Goal: Communication & Community: Answer question/provide support

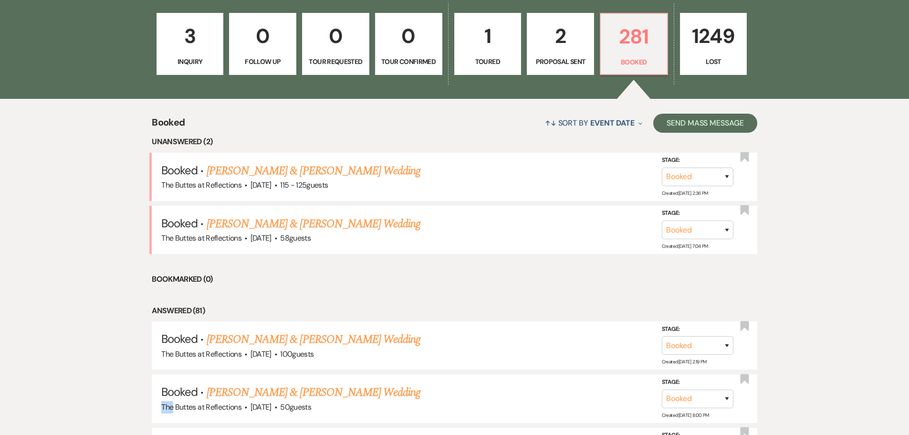
scroll to position [292, 0]
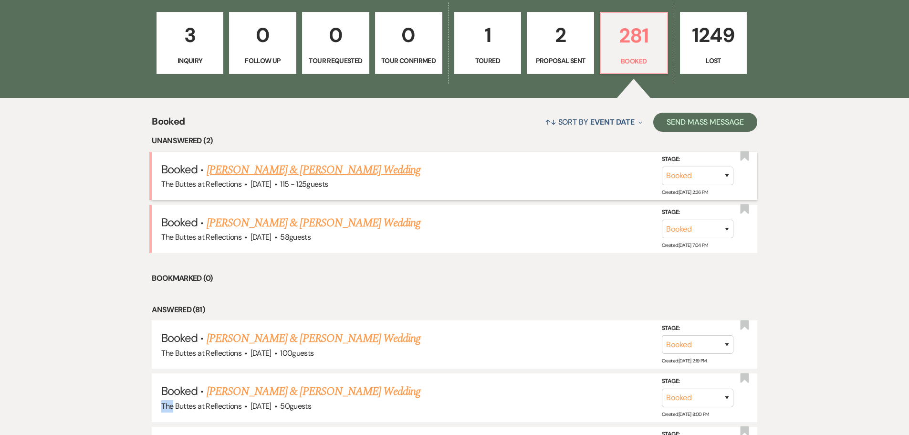
click at [266, 166] on link "[PERSON_NAME] & [PERSON_NAME] Wedding" at bounding box center [314, 169] width 214 height 17
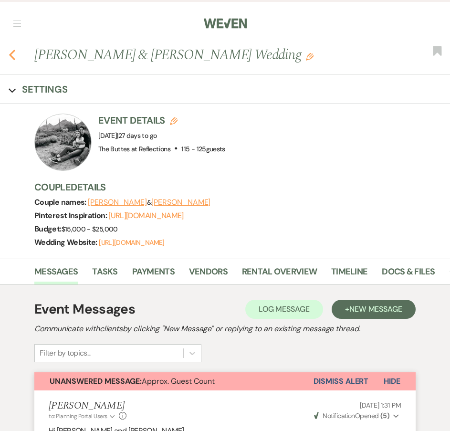
click at [11, 54] on use "button" at bounding box center [12, 55] width 6 height 10
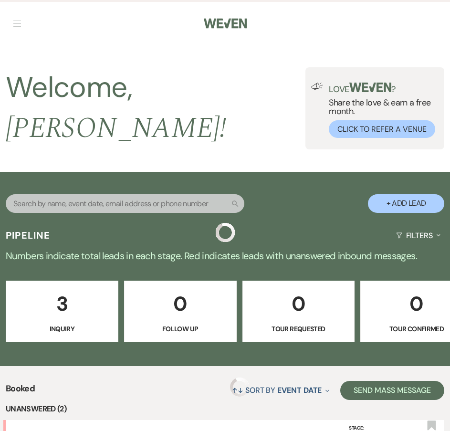
scroll to position [292, 0]
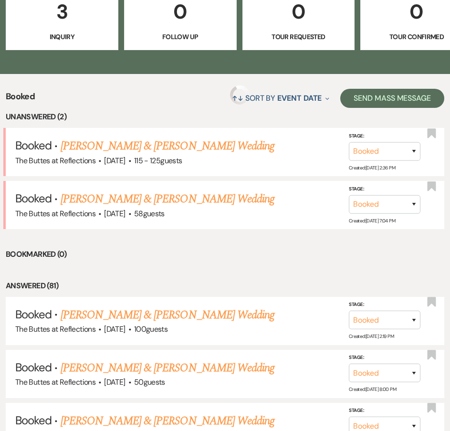
click at [12, 53] on div "3 Inquiry 0 Follow Up 0 Tour Requested 0 Tour Confirmed 1 Toured 2 Proposal Sen…" at bounding box center [225, 25] width 450 height 97
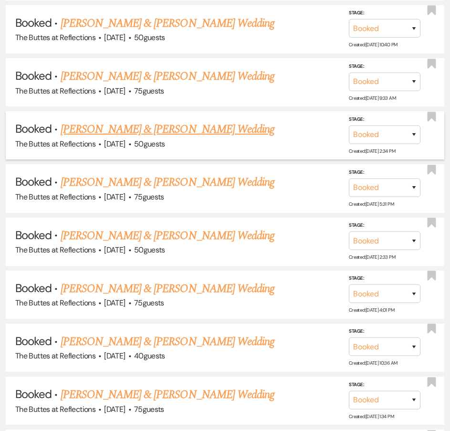
scroll to position [1246, 0]
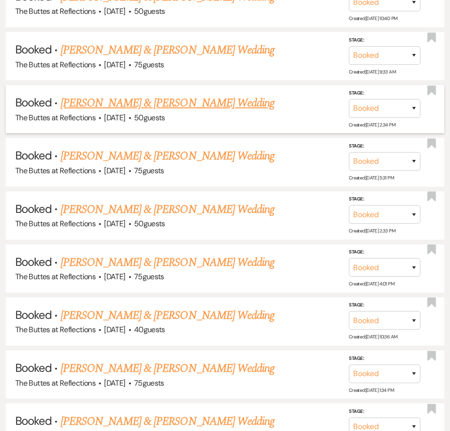
click at [112, 259] on link "[PERSON_NAME] & [PERSON_NAME] Wedding" at bounding box center [168, 262] width 214 height 17
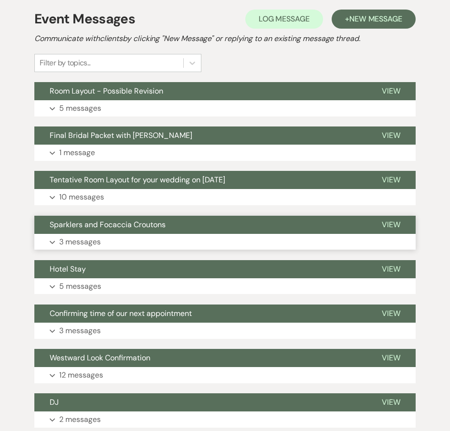
scroll to position [216, 0]
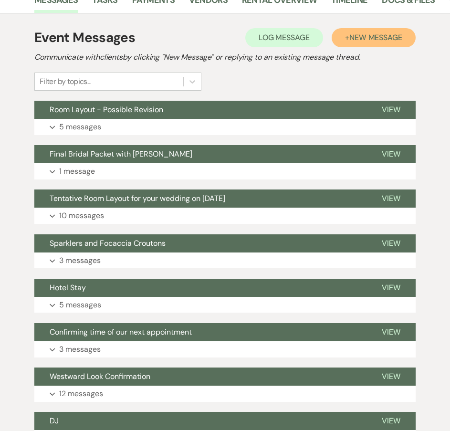
click at [365, 38] on span "New Message" at bounding box center [375, 37] width 53 height 10
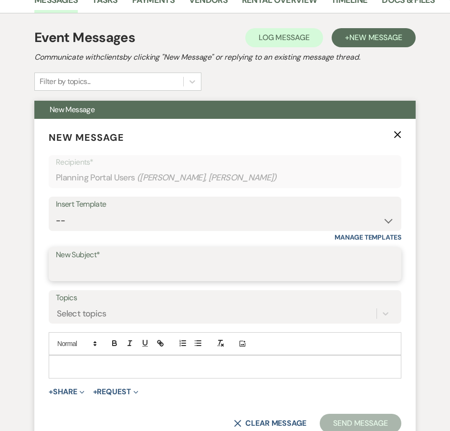
click at [72, 268] on input "New Subject*" at bounding box center [225, 270] width 338 height 19
click at [158, 274] on input "Sample Layout with puttting 120"" at bounding box center [225, 270] width 338 height 19
click at [136, 275] on input "Sample Layout with putting 120"" at bounding box center [225, 270] width 338 height 19
click at [168, 271] on input "Sample Layout with putting 120"" at bounding box center [225, 270] width 338 height 19
click at [195, 266] on input "Sample Layout with removing 120"" at bounding box center [225, 270] width 338 height 19
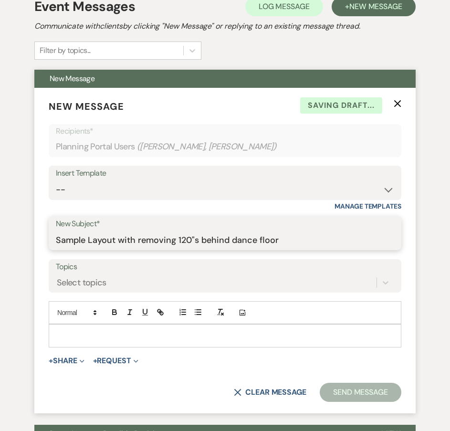
scroll to position [264, 0]
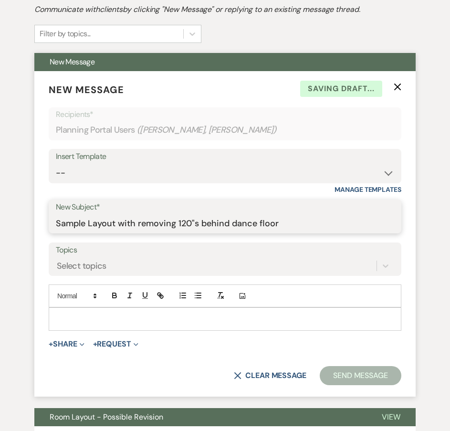
type input "Sample Layout with removing 120"s behind dance floor"
click at [59, 316] on p at bounding box center [224, 318] width 337 height 10
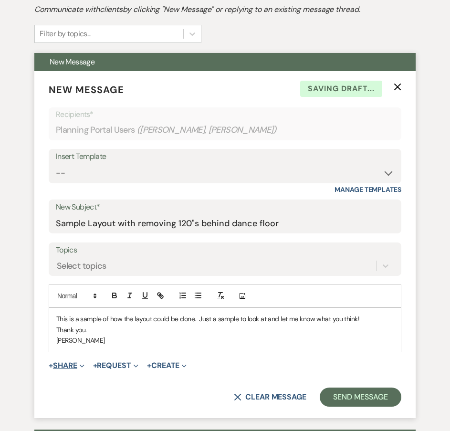
click at [62, 367] on button "+ Share Expand" at bounding box center [67, 366] width 36 height 8
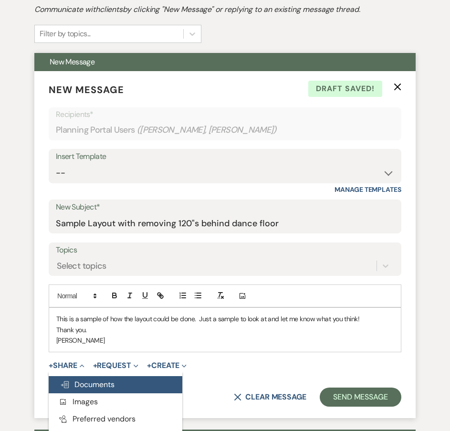
click at [94, 382] on span "Doc Upload Documents" at bounding box center [87, 384] width 54 height 10
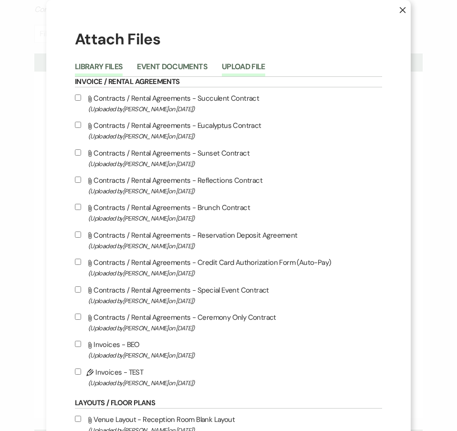
click at [246, 68] on button "Upload File" at bounding box center [243, 69] width 43 height 13
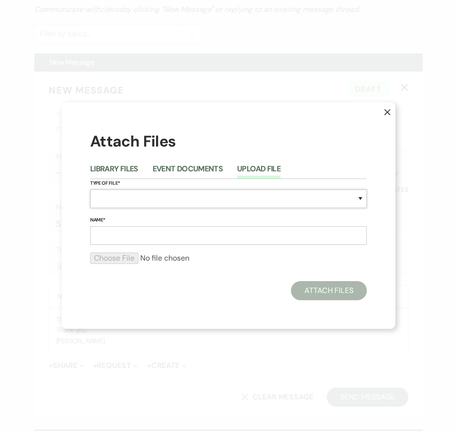
click at [100, 193] on select "Special Event Insurance Vendor Certificate of Insurance Contracts / Rental Agre…" at bounding box center [228, 198] width 277 height 19
select select "24"
click at [90, 189] on select "Special Event Insurance Vendor Certificate of Insurance Contracts / Rental Agre…" at bounding box center [228, 198] width 277 height 19
click at [100, 232] on input "Name*" at bounding box center [228, 235] width 277 height 19
type input "[PERSON_NAME], [PERSON_NAME]"
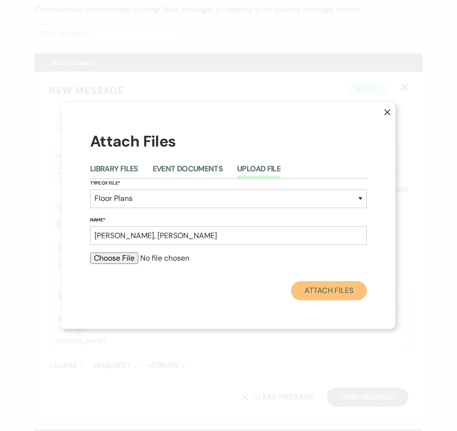
click at [323, 292] on button "Attach Files" at bounding box center [329, 290] width 76 height 19
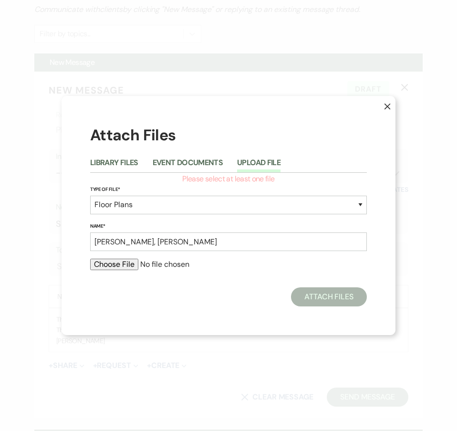
click at [111, 257] on form "Please select at least one file Type of File* Special Event Insurance Vendor Ce…" at bounding box center [228, 225] width 277 height 105
click at [111, 263] on input "file" at bounding box center [228, 264] width 277 height 11
type input "C:\fakepath\Room Layout REV No Dance Floor Del Principe, [PERSON_NAME] 190.doc"
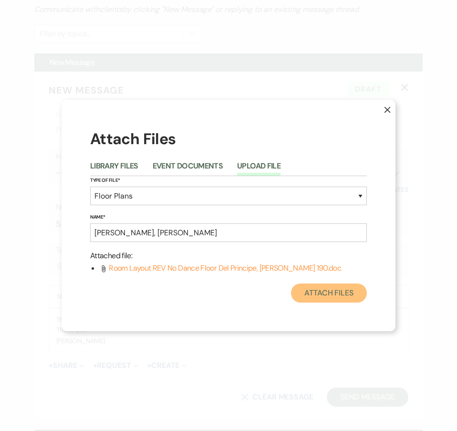
click at [327, 291] on button "Attach Files" at bounding box center [329, 292] width 76 height 19
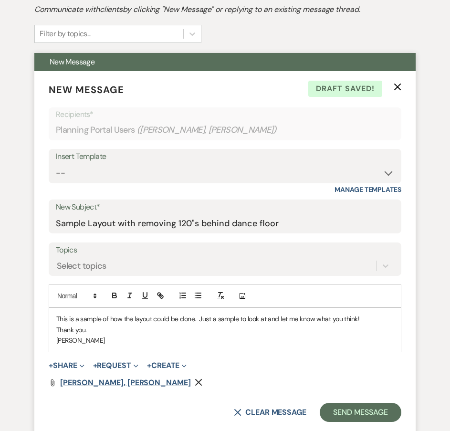
click at [70, 381] on span "[PERSON_NAME], [PERSON_NAME]" at bounding box center [125, 382] width 131 height 10
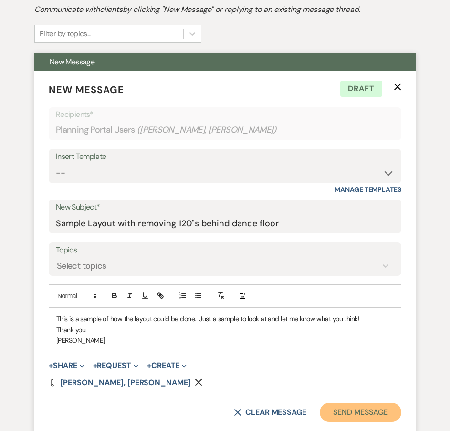
click at [353, 409] on button "Send Message" at bounding box center [361, 412] width 82 height 19
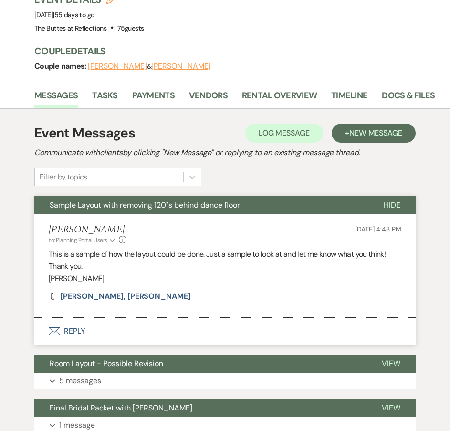
scroll to position [0, 0]
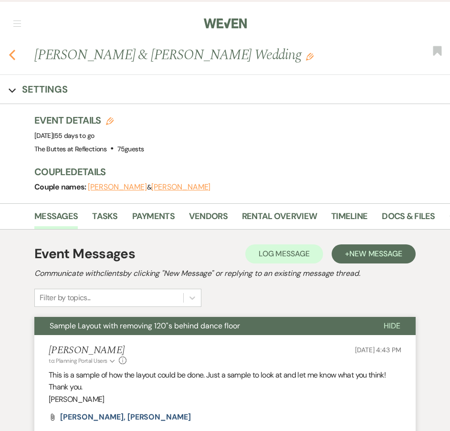
click at [12, 55] on icon "Previous" at bounding box center [12, 54] width 7 height 11
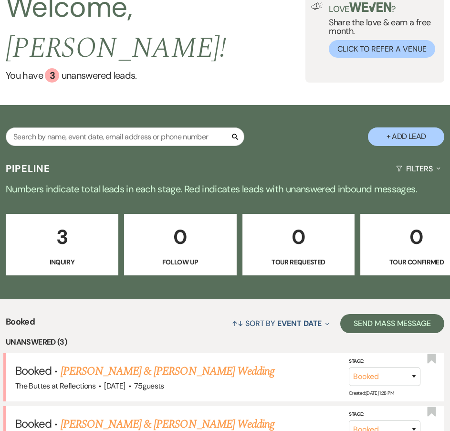
scroll to position [191, 0]
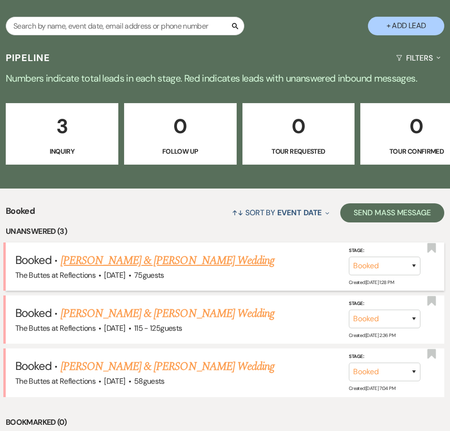
click at [155, 252] on link "[PERSON_NAME] & [PERSON_NAME] Wedding" at bounding box center [168, 260] width 214 height 17
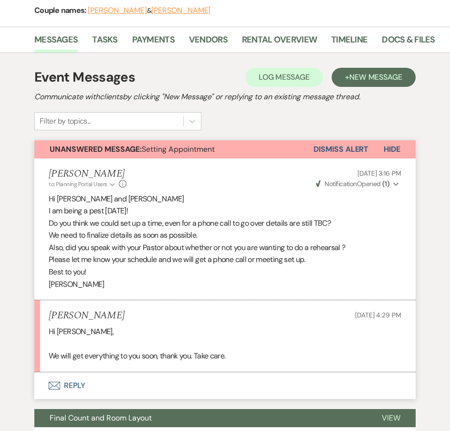
scroll to position [238, 0]
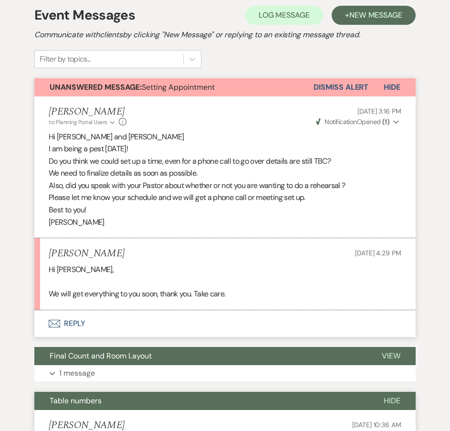
click at [57, 325] on use "button" at bounding box center [54, 324] width 11 height 8
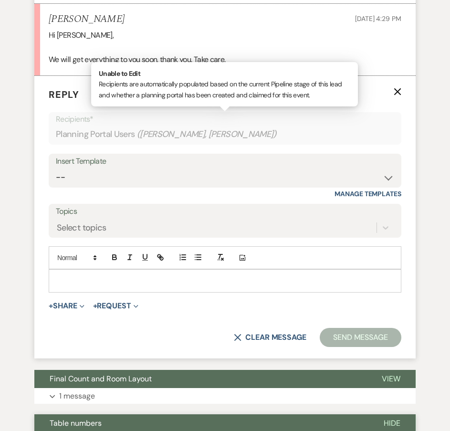
scroll to position [475, 0]
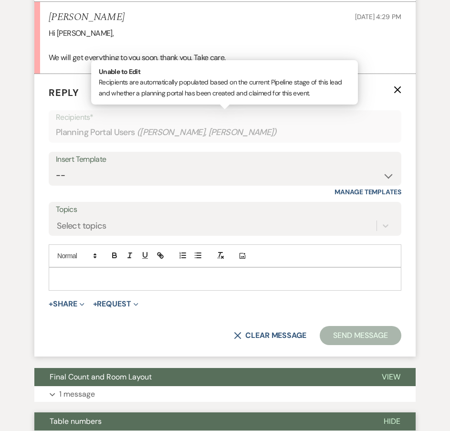
click at [85, 276] on p at bounding box center [224, 278] width 337 height 10
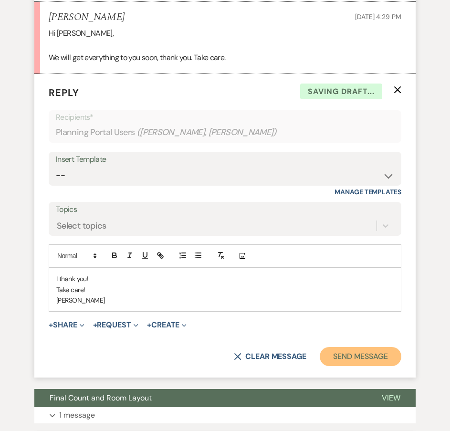
click at [361, 361] on button "Send Message" at bounding box center [361, 356] width 82 height 19
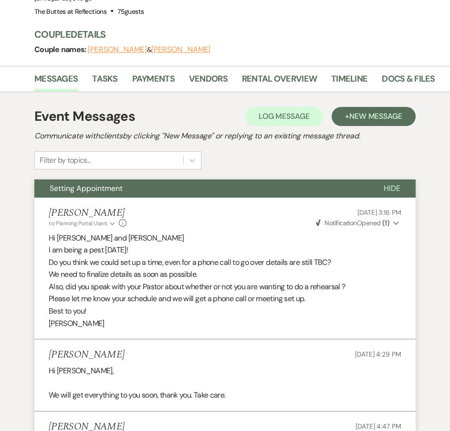
scroll to position [0, 0]
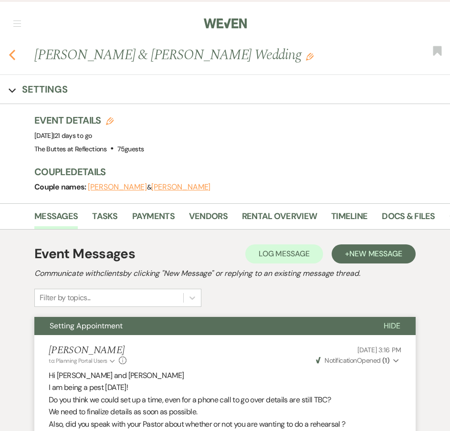
click at [10, 54] on use "button" at bounding box center [12, 55] width 6 height 10
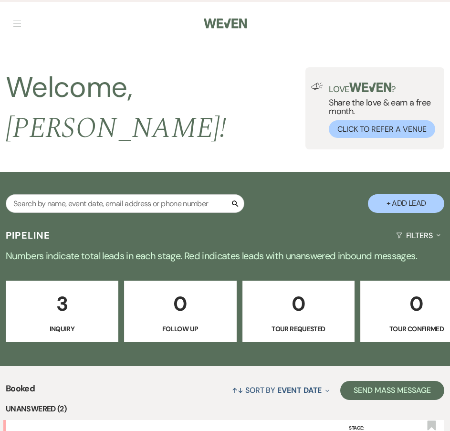
scroll to position [191, 0]
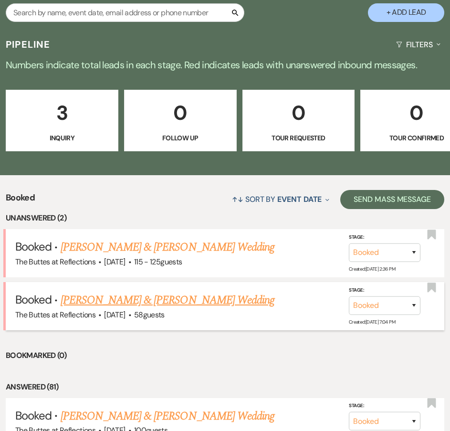
click at [97, 298] on link "[PERSON_NAME] & [PERSON_NAME] Wedding" at bounding box center [168, 299] width 214 height 17
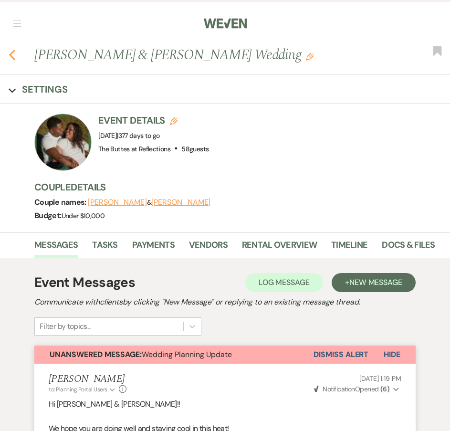
click at [13, 52] on use "button" at bounding box center [12, 55] width 6 height 10
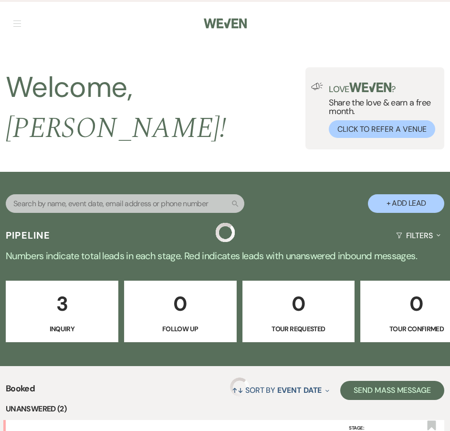
scroll to position [191, 0]
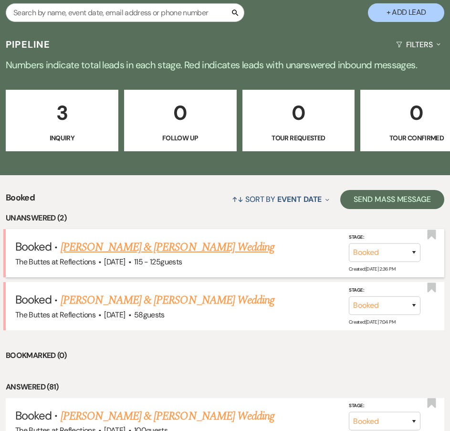
click at [130, 246] on link "[PERSON_NAME] & [PERSON_NAME] Wedding" at bounding box center [168, 246] width 214 height 17
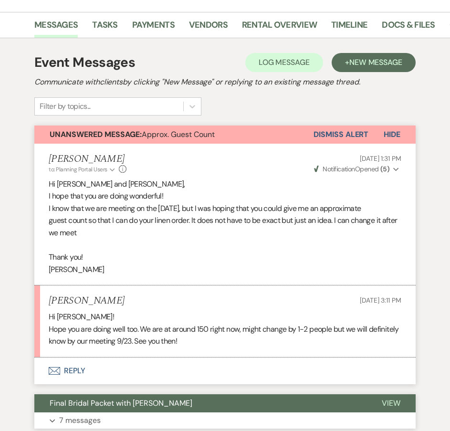
scroll to position [382, 0]
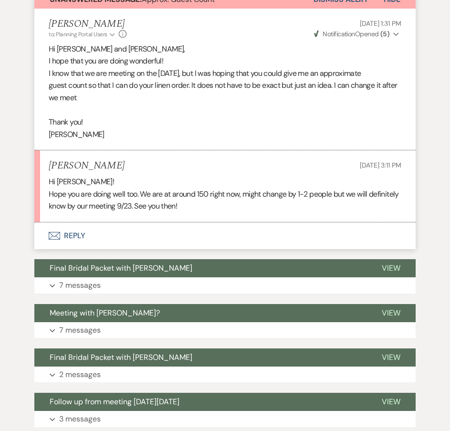
click at [51, 239] on icon "Envelope" at bounding box center [54, 236] width 11 height 8
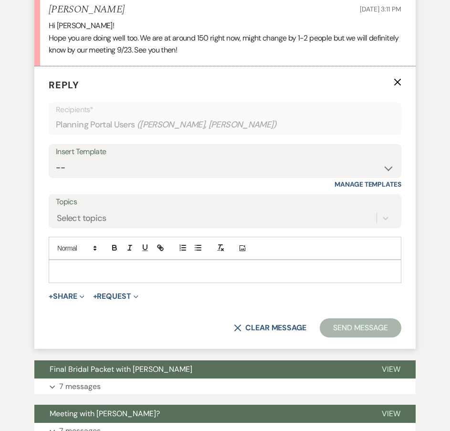
scroll to position [541, 0]
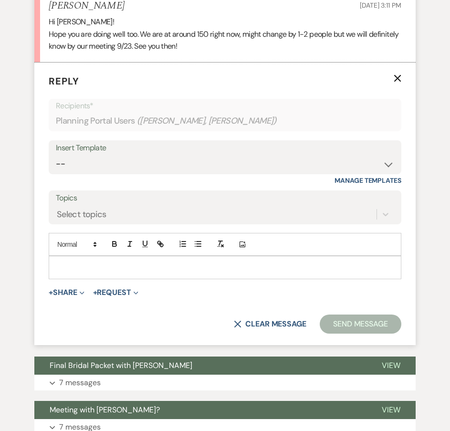
click at [59, 272] on p at bounding box center [224, 267] width 337 height 10
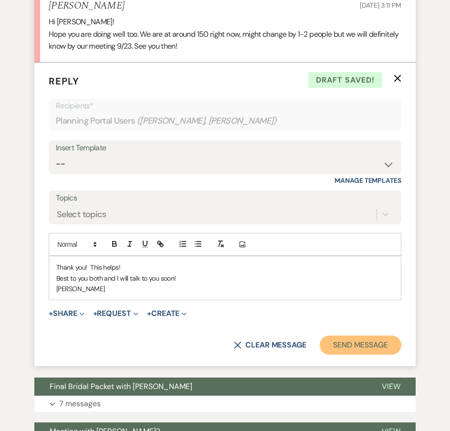
click at [355, 352] on button "Send Message" at bounding box center [361, 344] width 82 height 19
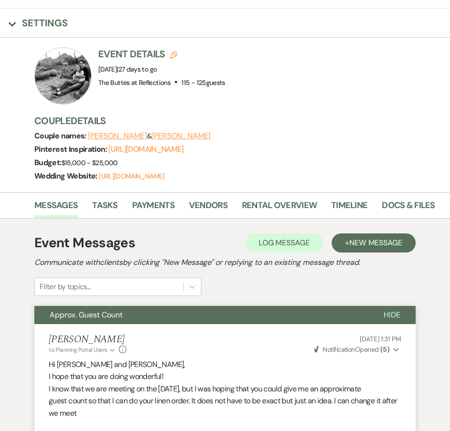
scroll to position [0, 0]
